Goal: Complete application form

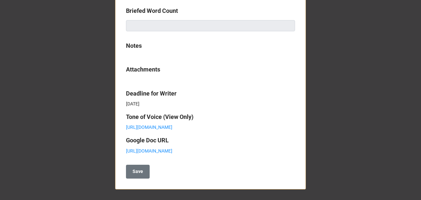
scroll to position [358, 0]
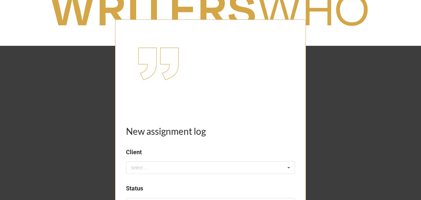
scroll to position [88, 0]
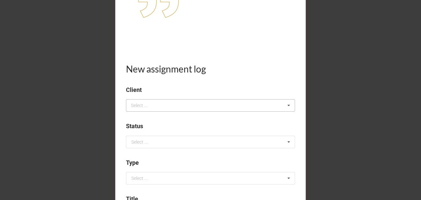
click at [136, 106] on div "Select ..." at bounding box center [143, 106] width 28 height 8
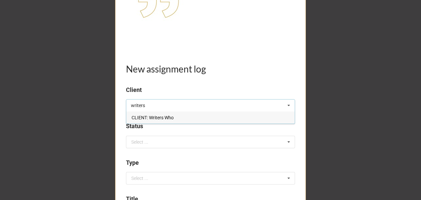
type input "writers"
click at [159, 119] on span "CLIENT: Writers Who" at bounding box center [153, 117] width 42 height 5
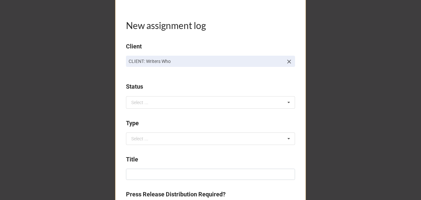
scroll to position [132, 0]
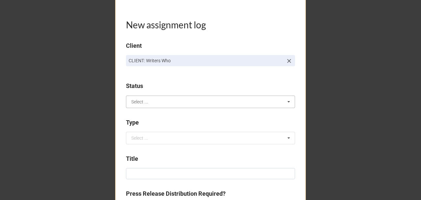
click at [149, 102] on input "text" at bounding box center [211, 102] width 169 height 12
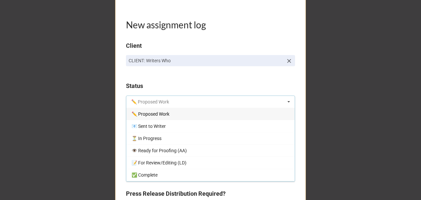
click at [153, 103] on input "text" at bounding box center [211, 102] width 169 height 12
click at [152, 115] on span "✏️ Proposed Work" at bounding box center [151, 113] width 38 height 5
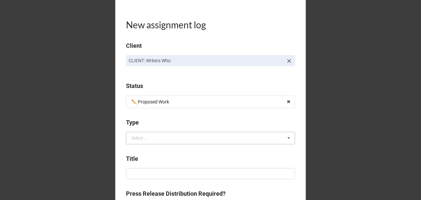
click at [143, 136] on div "Select ..." at bounding box center [139, 138] width 17 height 5
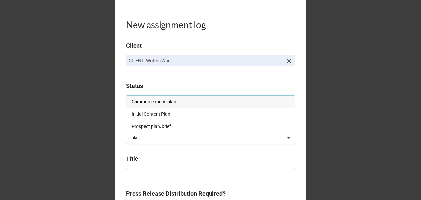
drag, startPoint x: 138, startPoint y: 139, endPoint x: 120, endPoint y: 139, distance: 18.1
click at [120, 139] on div "New assignment log Client CLIENT: Writers Who Status ✏️ Proposed Work ✏️ Propos…" at bounding box center [210, 196] width 191 height 566
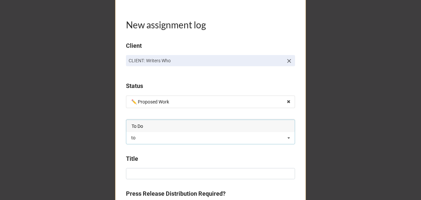
type input "to"
click at [148, 125] on div "To Do" at bounding box center [210, 126] width 169 height 12
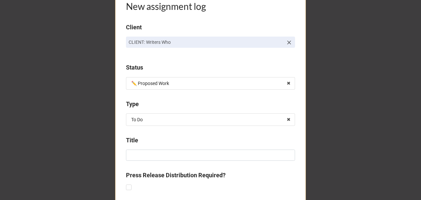
scroll to position [175, 0]
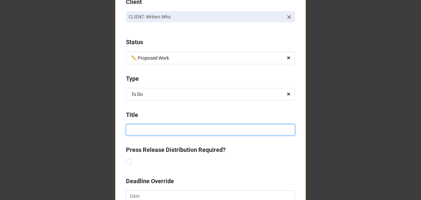
click at [136, 125] on input at bounding box center [210, 129] width 169 height 11
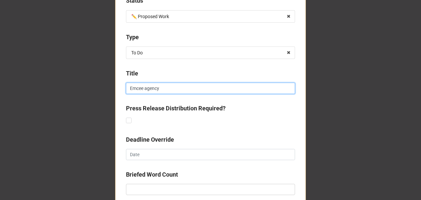
scroll to position [219, 0]
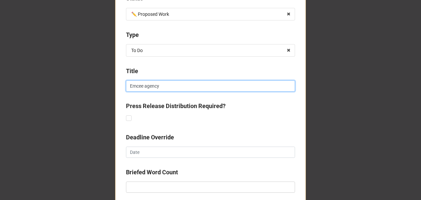
click at [128, 86] on input "Emcee agency" at bounding box center [210, 85] width 169 height 11
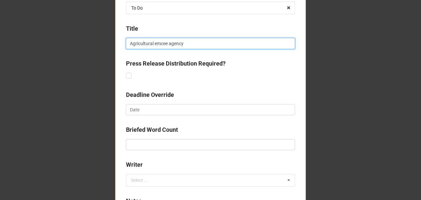
scroll to position [263, 0]
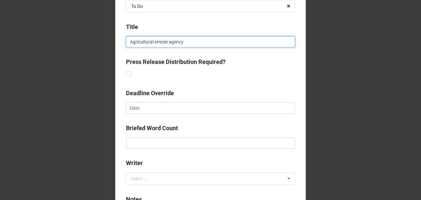
type input "Agricultural emcee agency"
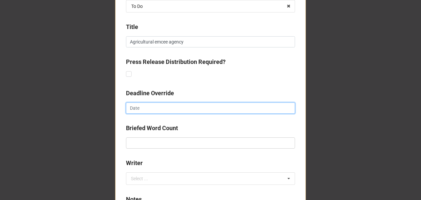
click at [144, 107] on input "text" at bounding box center [210, 107] width 169 height 11
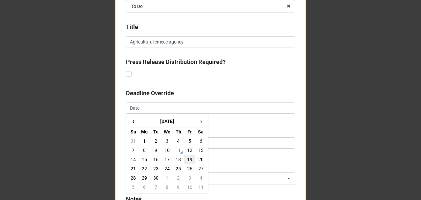
click at [189, 159] on td "19" at bounding box center [189, 159] width 11 height 9
type input "19/9/2025"
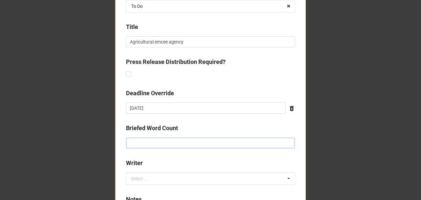
click at [165, 144] on input "text" at bounding box center [210, 142] width 169 height 11
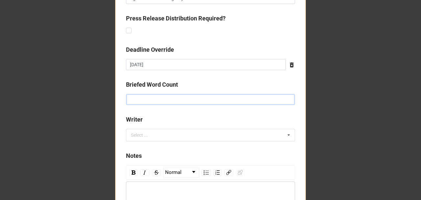
scroll to position [307, 0]
click at [146, 131] on div "Select ..." at bounding box center [143, 135] width 28 height 8
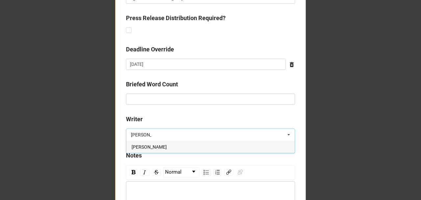
type input "lyn"
click at [150, 147] on span "Lyndsey Douglas" at bounding box center [149, 146] width 35 height 5
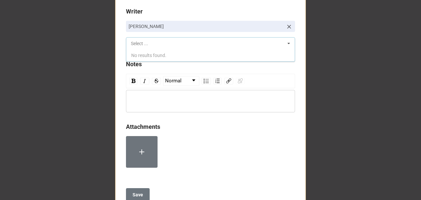
scroll to position [437, 0]
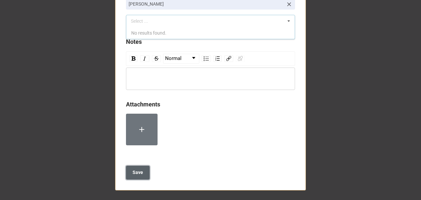
click at [141, 169] on b "Save" at bounding box center [138, 172] width 11 height 7
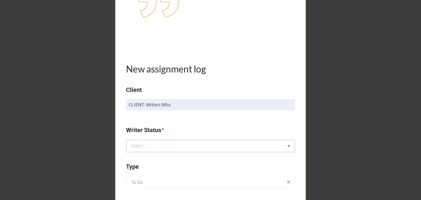
scroll to position [153, 0]
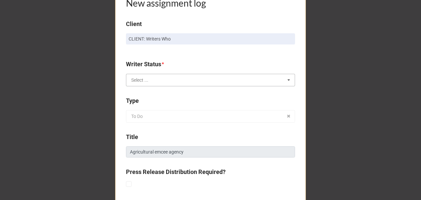
click at [155, 82] on input "text" at bounding box center [211, 80] width 169 height 12
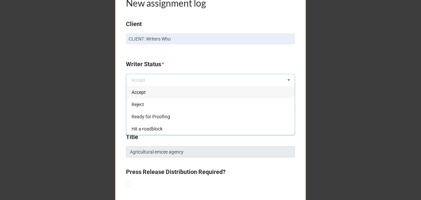
click at [153, 93] on div "Accept" at bounding box center [210, 92] width 169 height 12
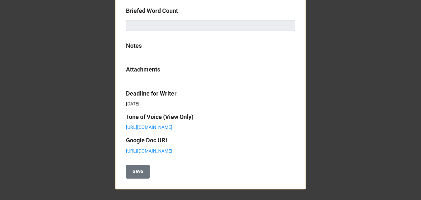
scroll to position [352, 0]
click at [156, 148] on link "[URL][DOMAIN_NAME]" at bounding box center [149, 150] width 46 height 5
